Goal: Check status: Check status

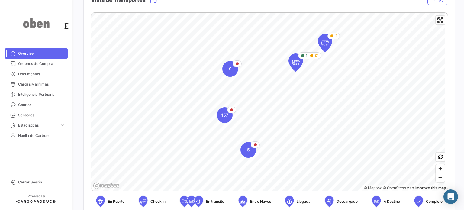
scroll to position [121, 0]
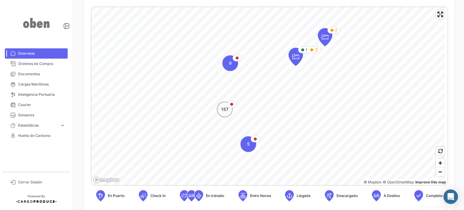
click at [225, 110] on span "157" at bounding box center [224, 109] width 7 height 6
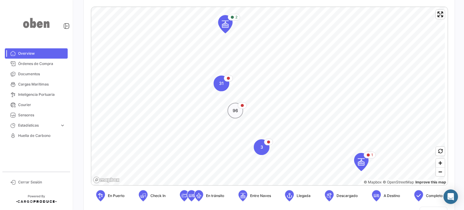
click at [238, 111] on div "96" at bounding box center [236, 111] width 16 height 16
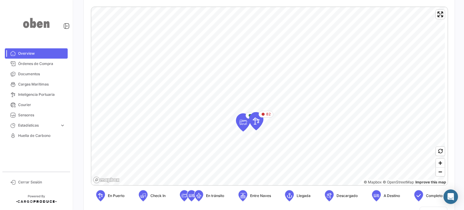
click at [110, 197] on span "En Puerto" at bounding box center [116, 195] width 17 height 5
click at [102, 197] on icon at bounding box center [101, 195] width 6 height 13
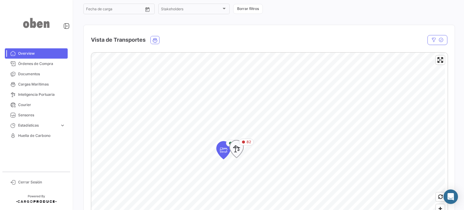
scroll to position [80, 0]
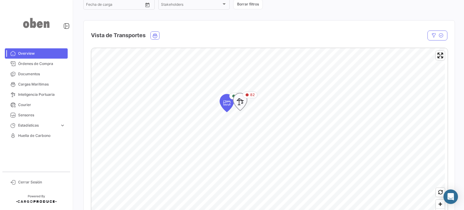
click at [243, 103] on icon "Map marker" at bounding box center [240, 102] width 8 height 13
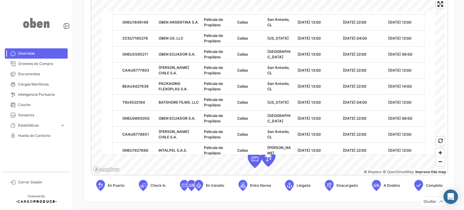
scroll to position [423, 0]
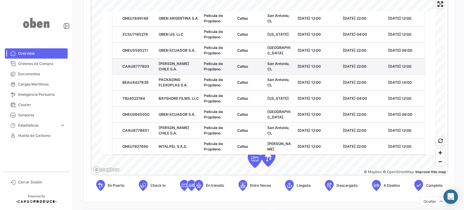
click at [239, 64] on span "Callao" at bounding box center [242, 66] width 11 height 5
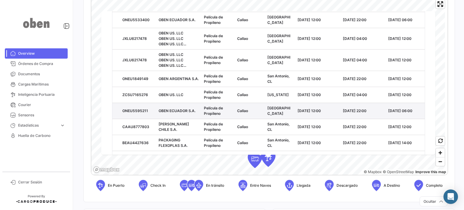
scroll to position [0, 192]
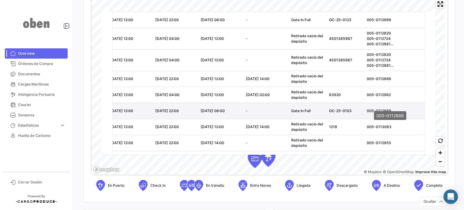
drag, startPoint x: 373, startPoint y: 102, endPoint x: 239, endPoint y: 106, distance: 133.7
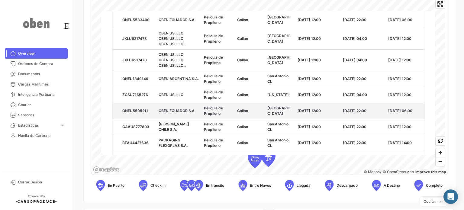
click at [125, 108] on div "ONEU5595211" at bounding box center [137, 110] width 31 height 5
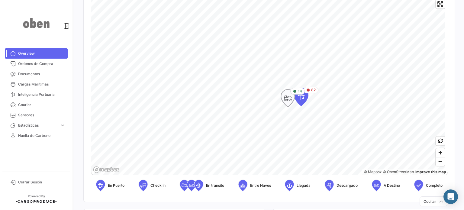
click at [288, 100] on icon "Map marker" at bounding box center [288, 98] width 8 height 13
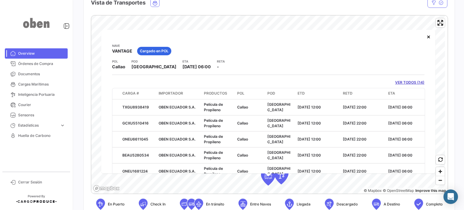
scroll to position [22, 0]
